Goal: Find specific page/section: Find specific page/section

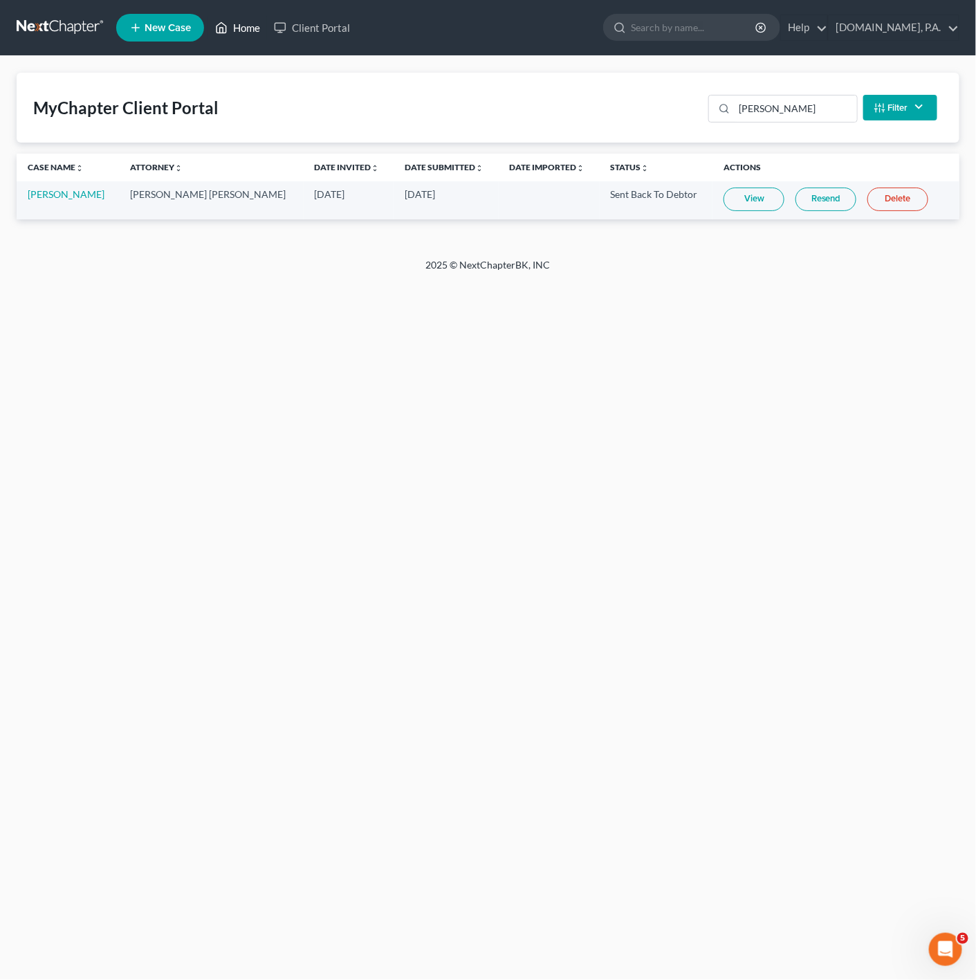
click at [241, 32] on link "Home" at bounding box center [237, 27] width 59 height 25
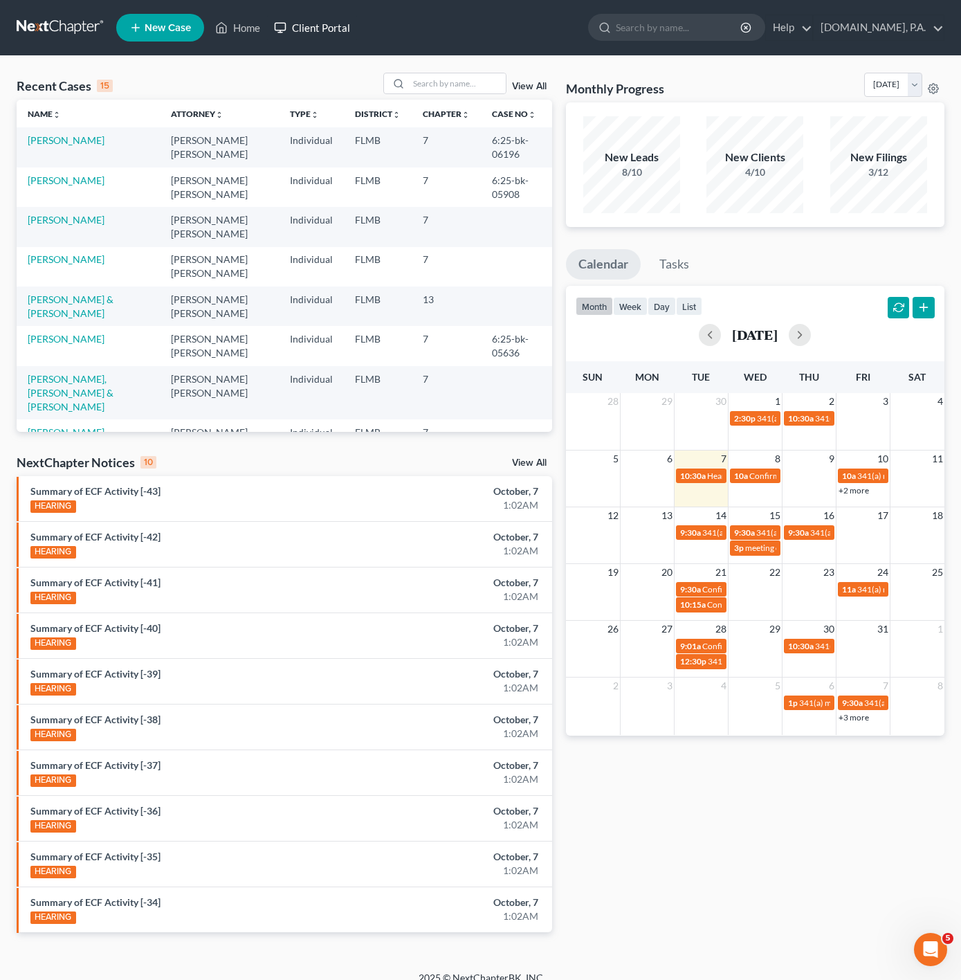
click at [309, 33] on link "Client Portal" at bounding box center [312, 27] width 90 height 25
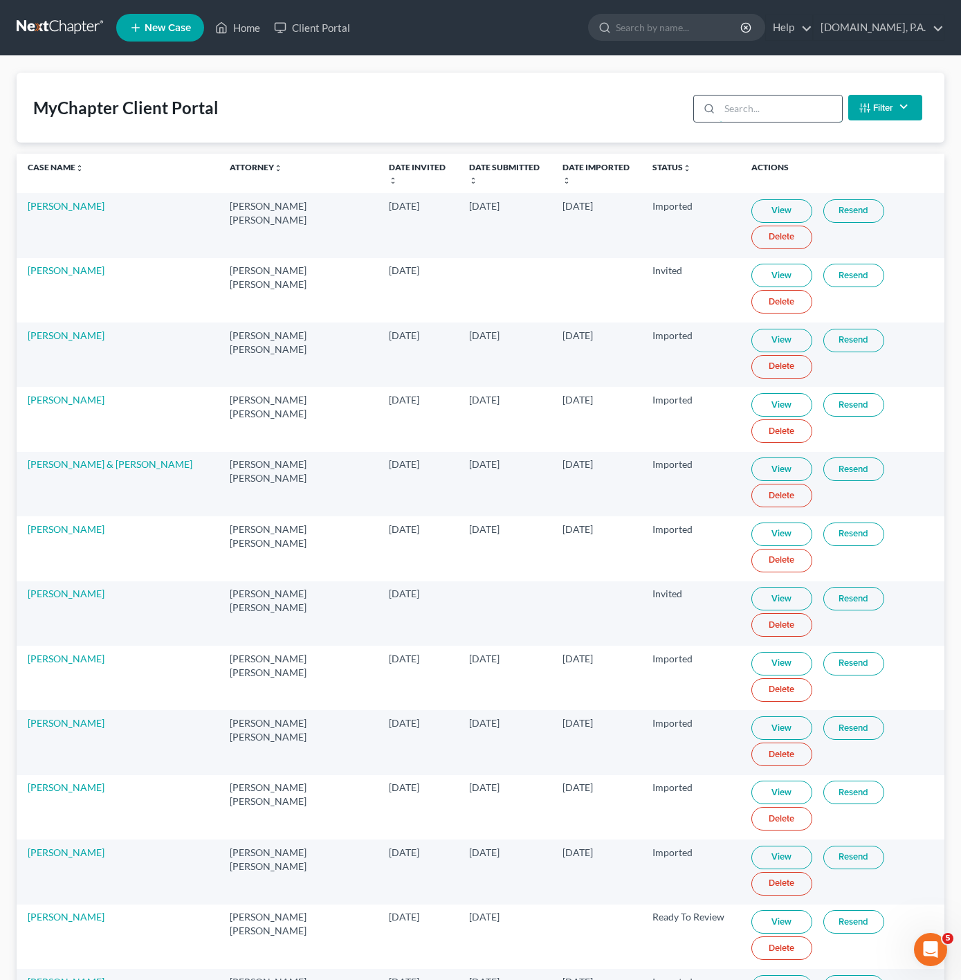
click at [788, 102] on input "search" at bounding box center [781, 108] width 122 height 26
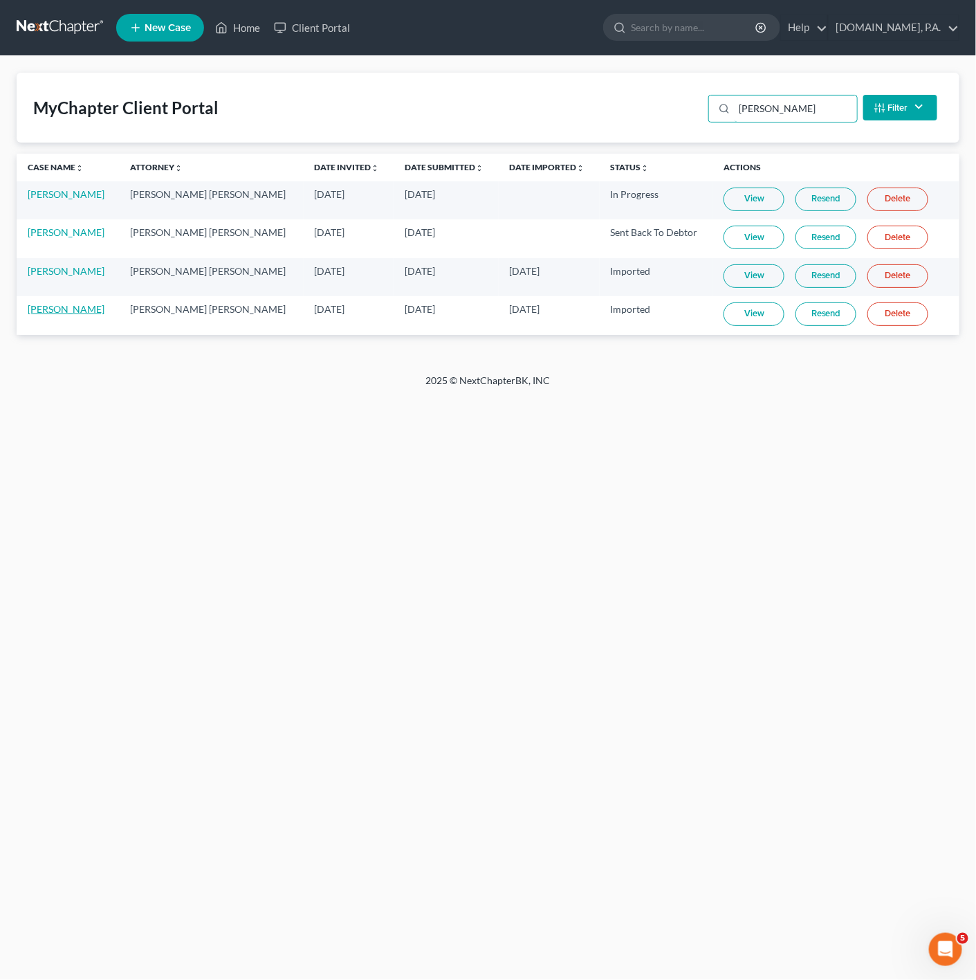
type input "[PERSON_NAME]"
click at [75, 313] on link "[PERSON_NAME]" at bounding box center [66, 309] width 77 height 12
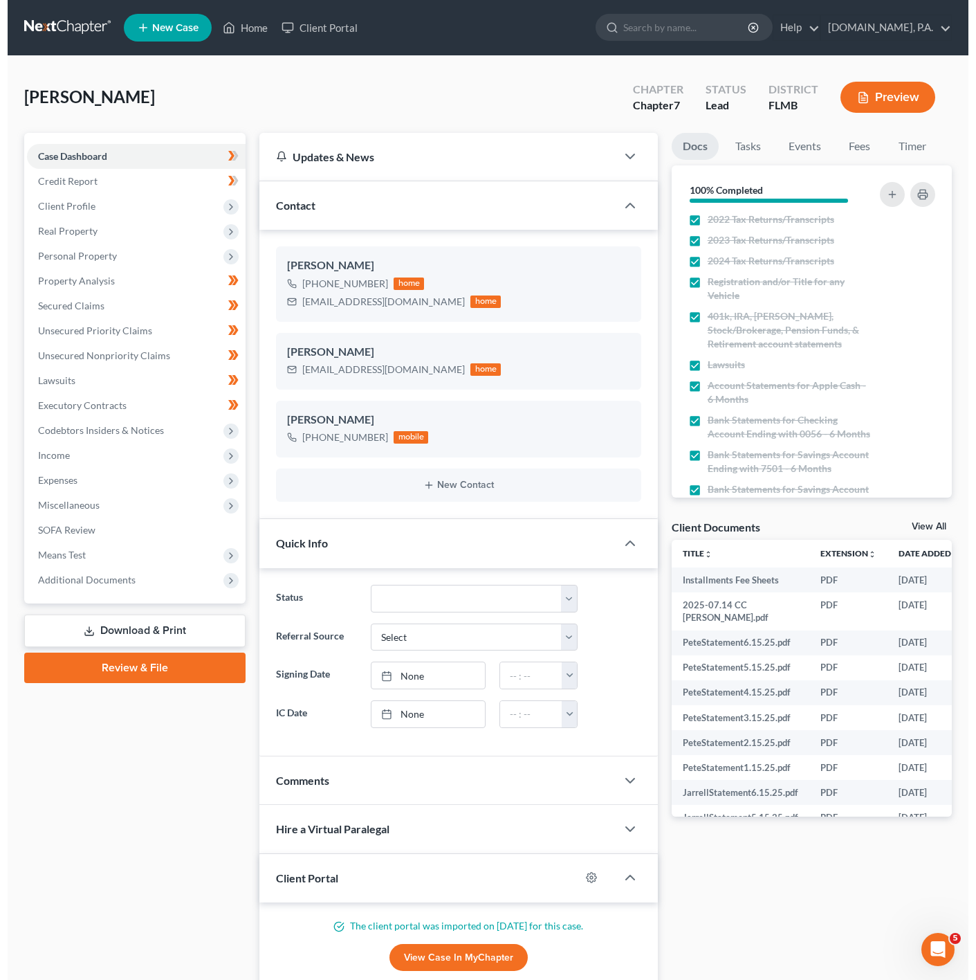
scroll to position [208, 0]
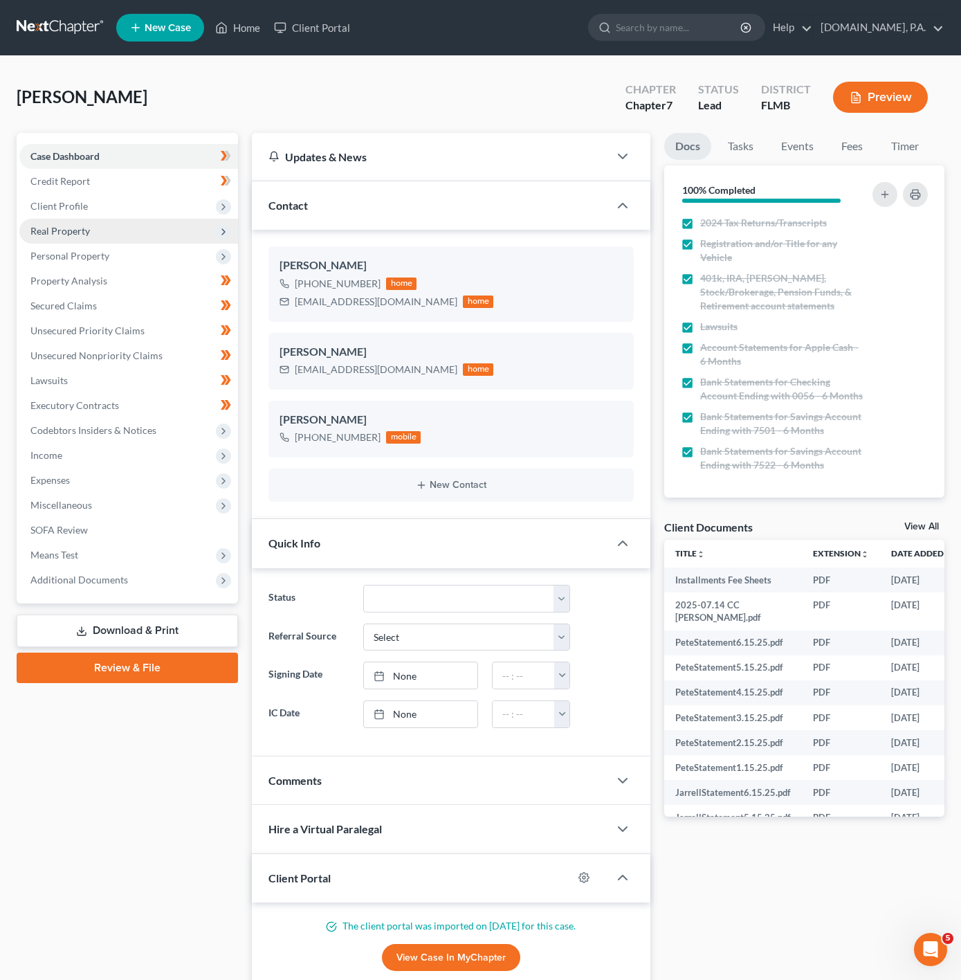
click at [228, 229] on icon at bounding box center [223, 231] width 11 height 11
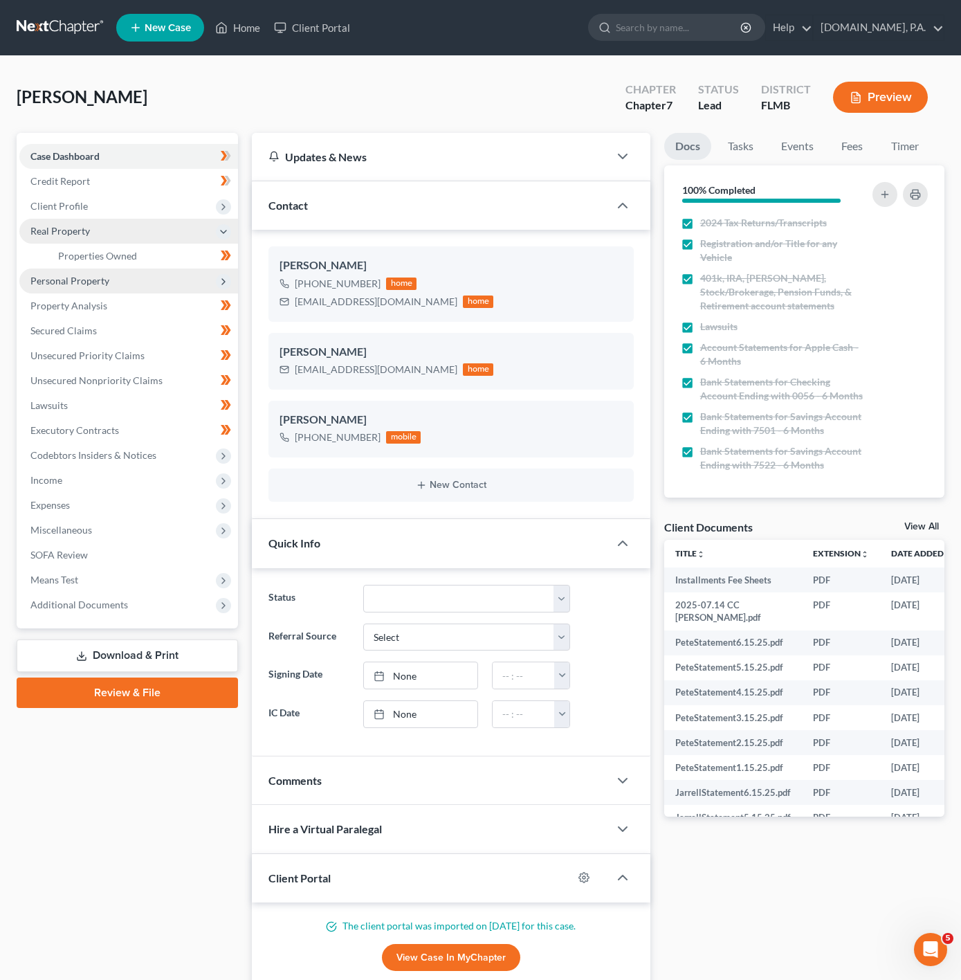
click at [156, 277] on span "Personal Property" at bounding box center [128, 281] width 219 height 25
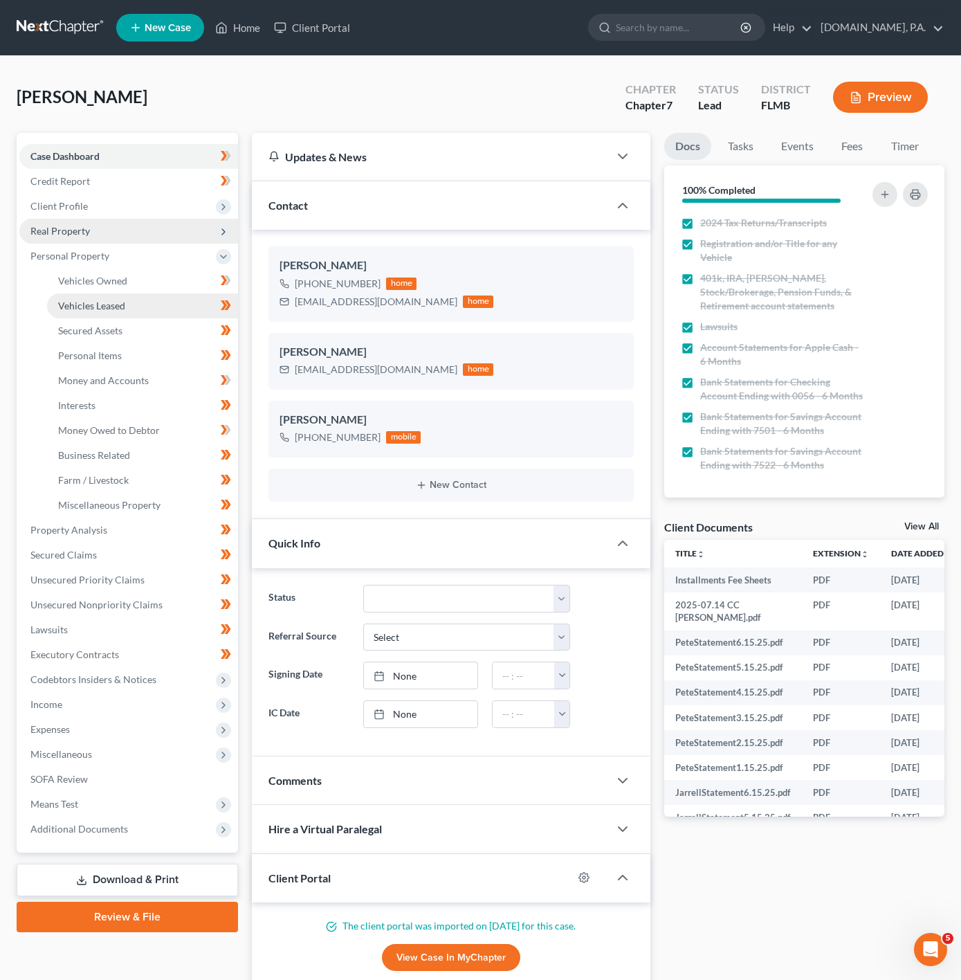
click at [119, 300] on span "Vehicles Leased" at bounding box center [91, 306] width 67 height 12
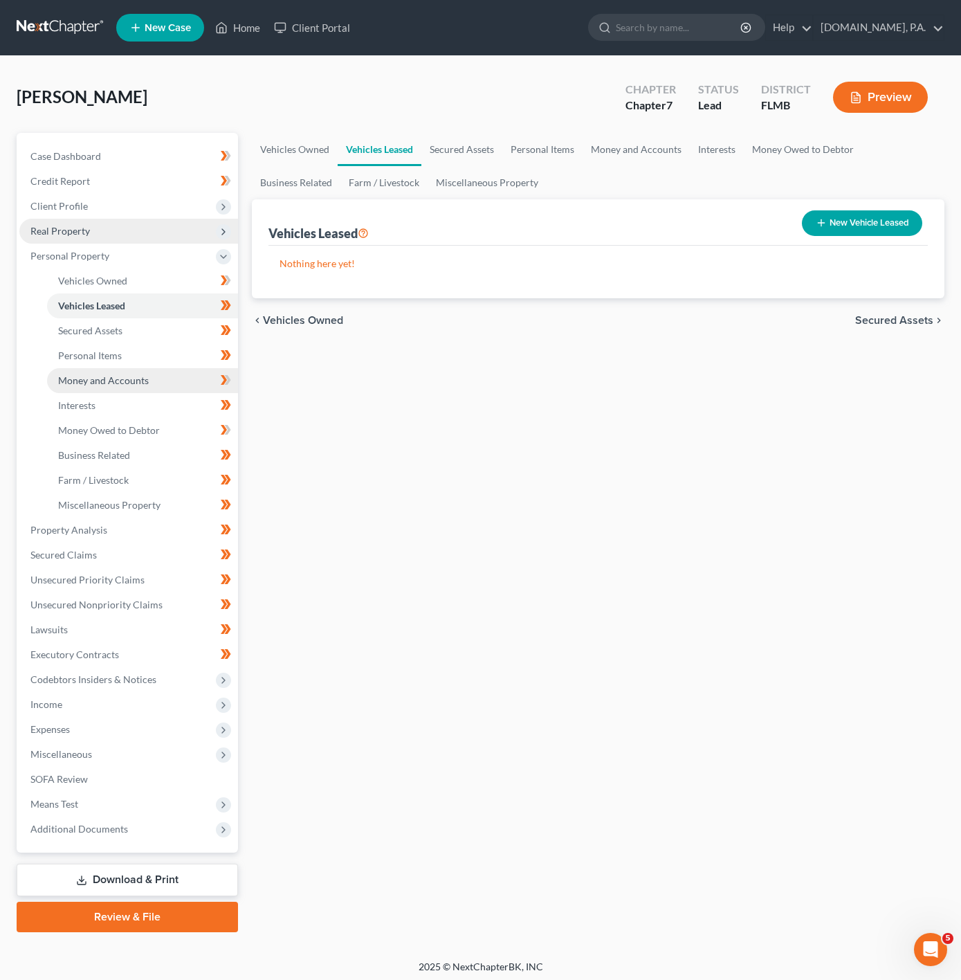
click at [117, 374] on span "Money and Accounts" at bounding box center [103, 380] width 91 height 12
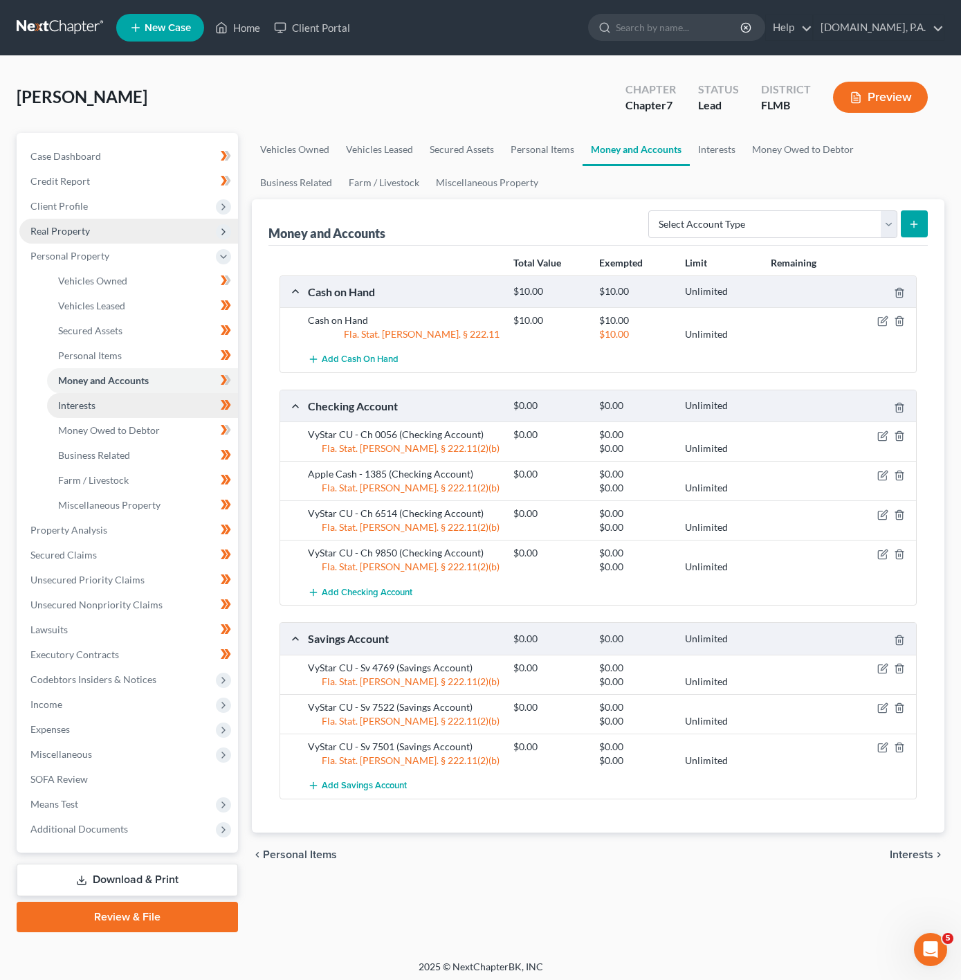
click at [137, 395] on link "Interests" at bounding box center [142, 405] width 191 height 25
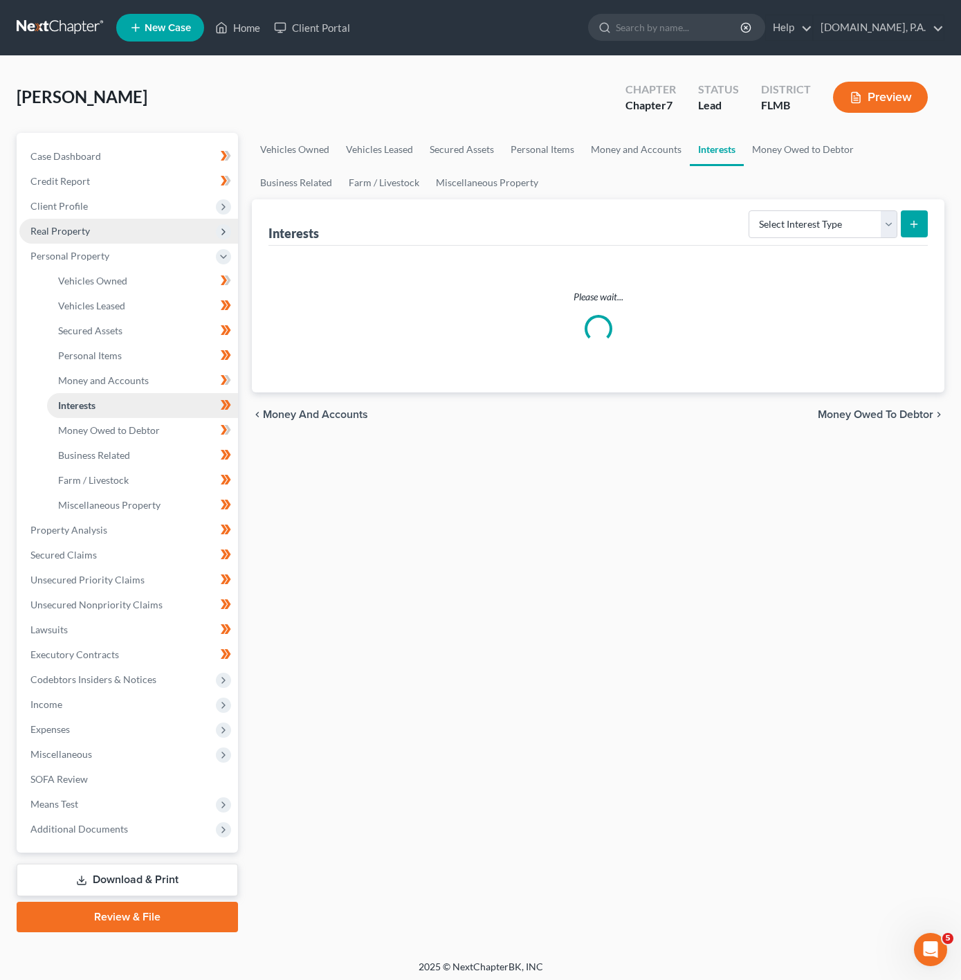
click at [154, 412] on link "Interests" at bounding box center [142, 405] width 191 height 25
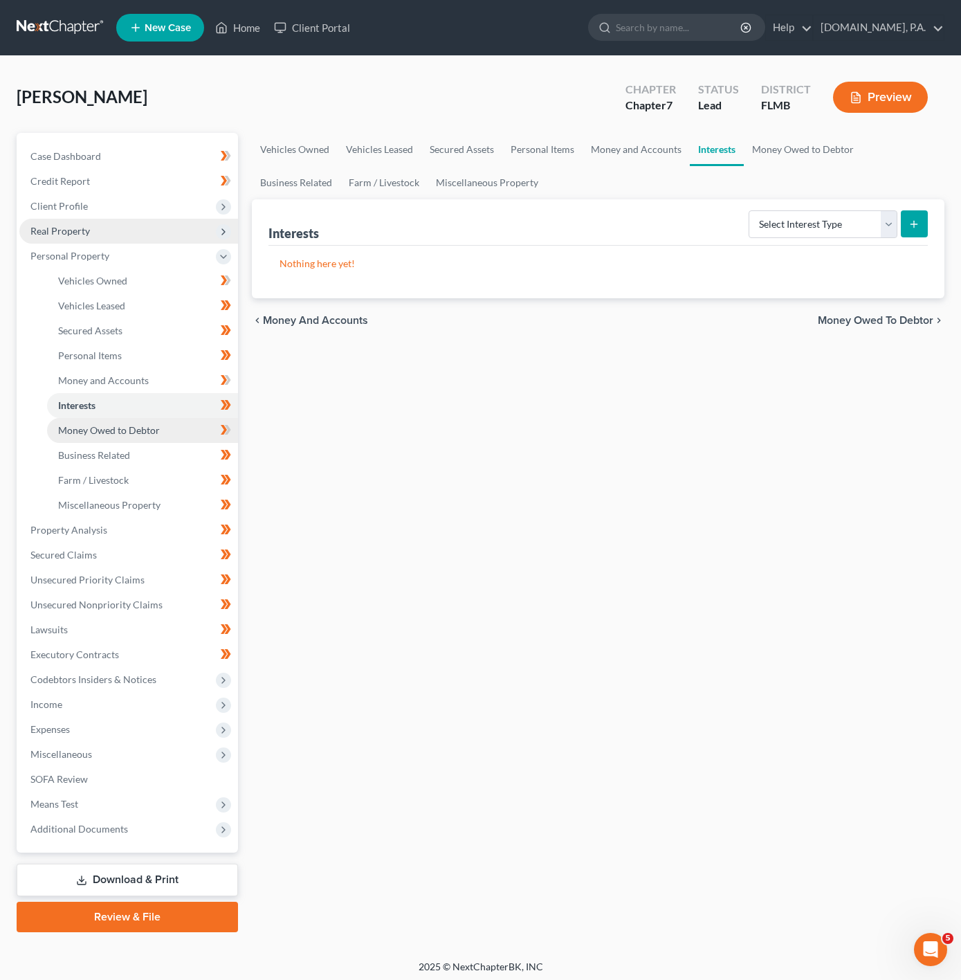
click at [89, 437] on link "Money Owed to Debtor" at bounding box center [142, 430] width 191 height 25
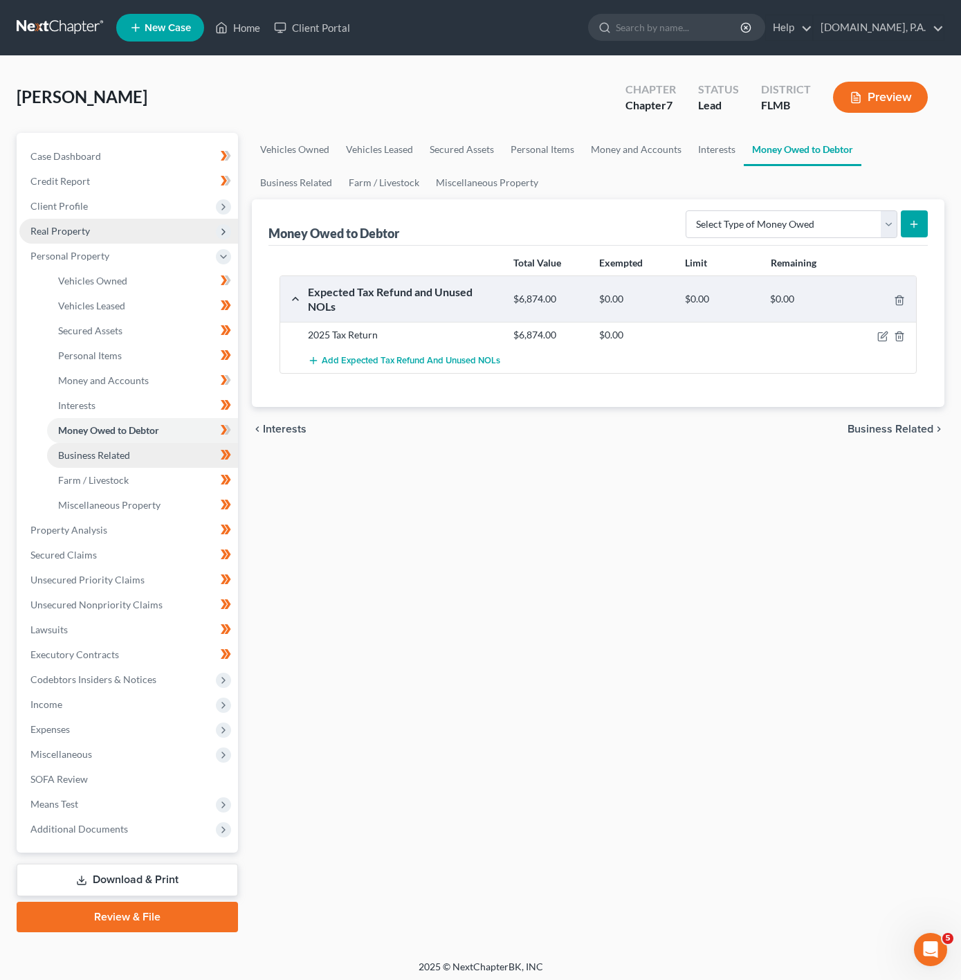
click at [158, 459] on link "Business Related" at bounding box center [142, 455] width 191 height 25
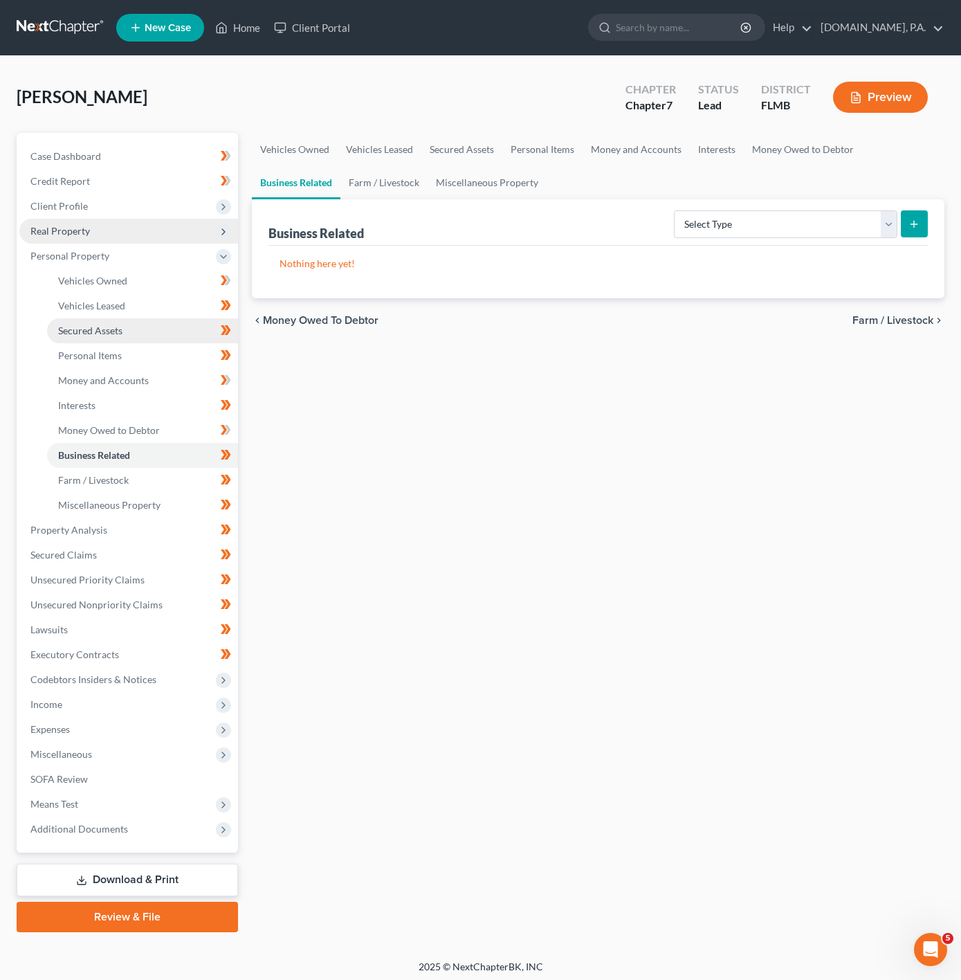
click at [172, 327] on link "Secured Assets" at bounding box center [142, 330] width 191 height 25
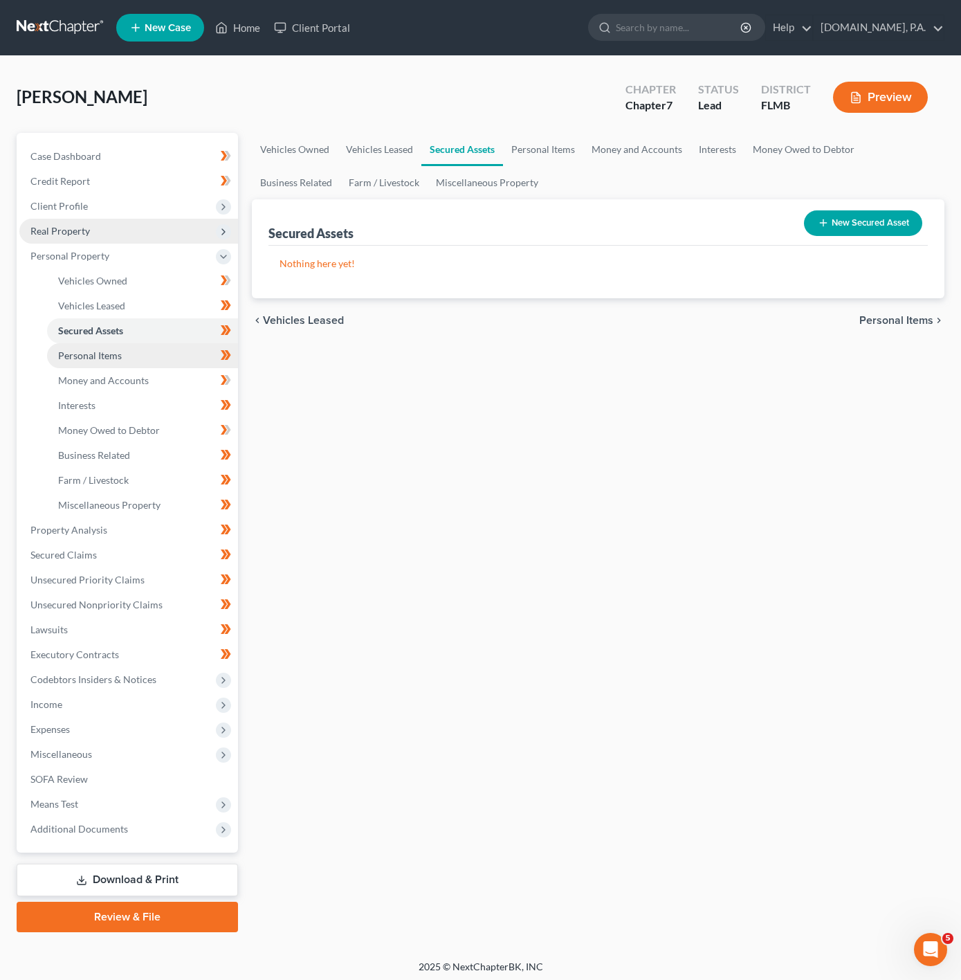
click at [160, 356] on link "Personal Items" at bounding box center [142, 355] width 191 height 25
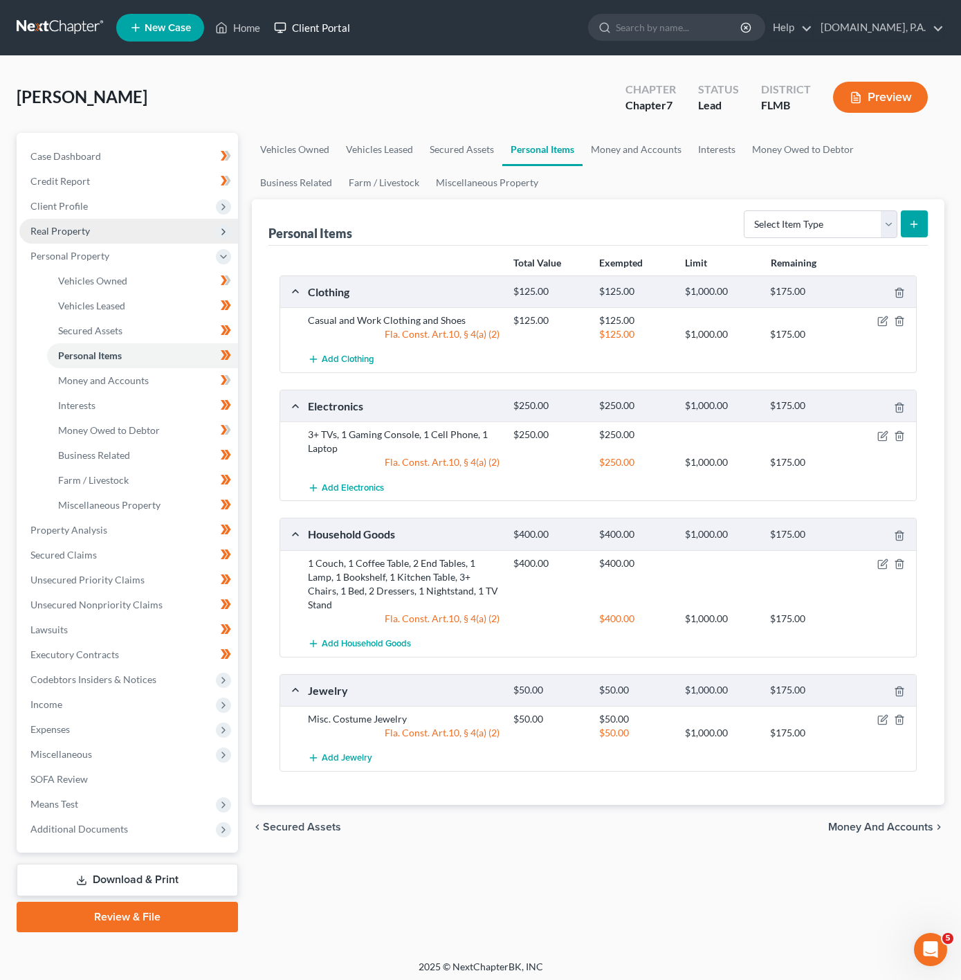
drag, startPoint x: 291, startPoint y: 26, endPoint x: 300, endPoint y: 5, distance: 22.4
click at [291, 26] on link "Client Portal" at bounding box center [312, 27] width 90 height 25
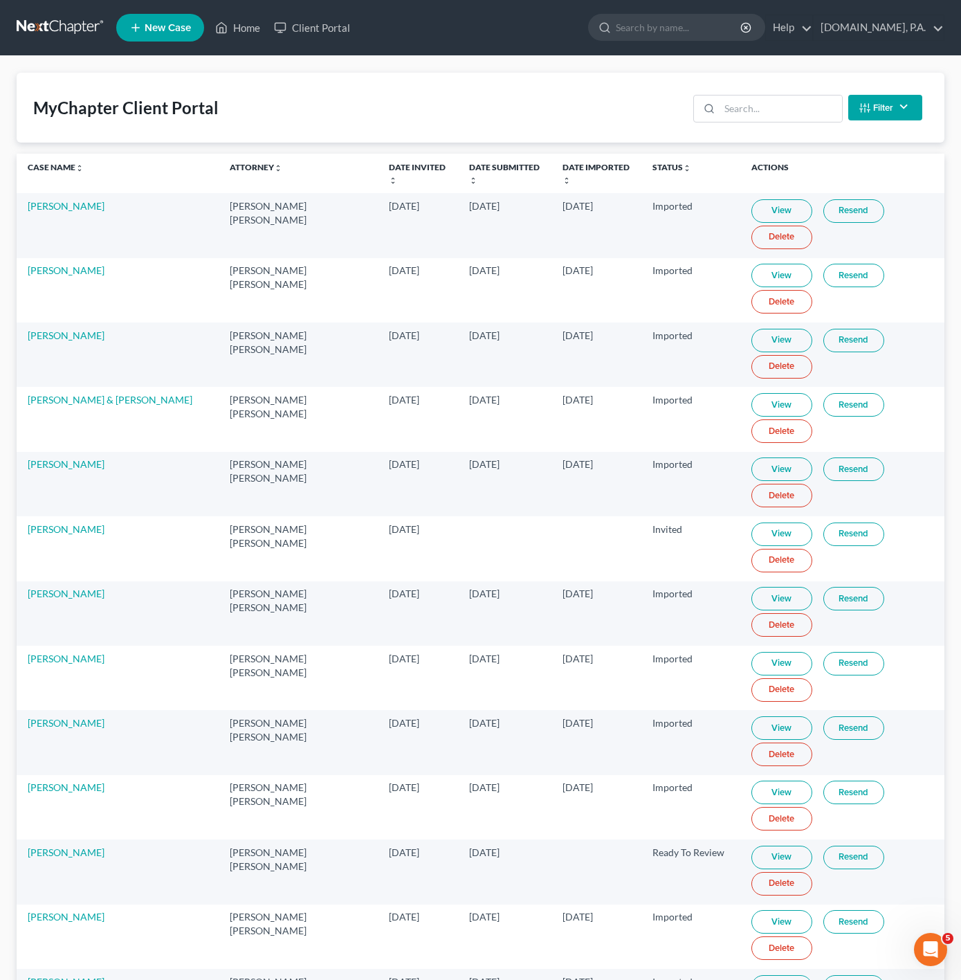
click at [715, 125] on div "Filter Status Filter... Invited In Progress Ready To Review Reviewed Imported S…" at bounding box center [808, 107] width 240 height 37
click at [748, 86] on div "MyChapter Client Portal Filter Status Filter... Invited In Progress Ready To Re…" at bounding box center [481, 108] width 928 height 70
click at [736, 115] on input "search" at bounding box center [781, 108] width 122 height 26
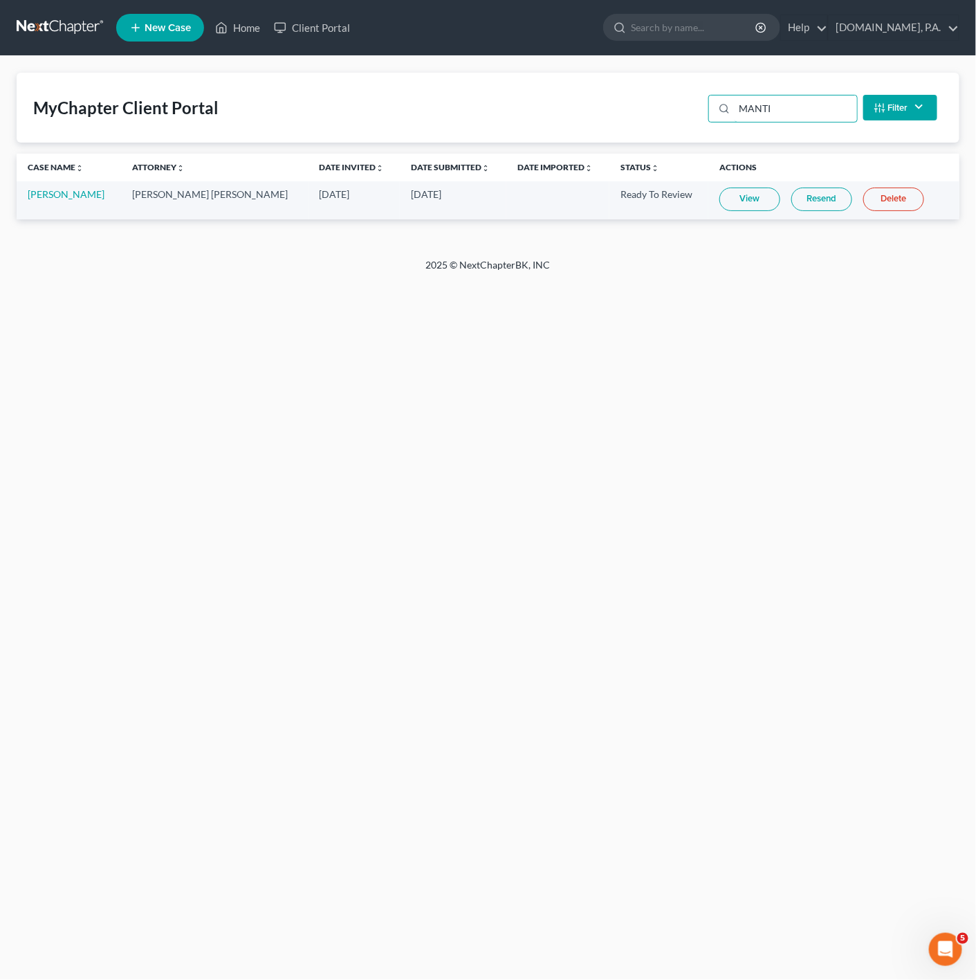
type input "MANTI"
click at [720, 199] on link "View" at bounding box center [750, 200] width 61 height 24
